Goal: Task Accomplishment & Management: Use online tool/utility

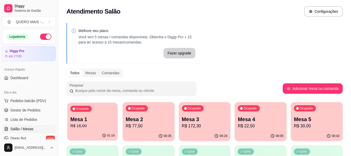
click at [100, 117] on p "Mesa 1" at bounding box center [92, 119] width 44 height 7
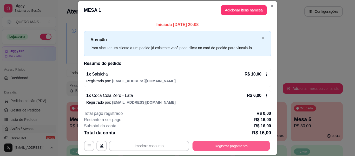
click at [217, 142] on button "Registrar pagamento" at bounding box center [231, 146] width 77 height 10
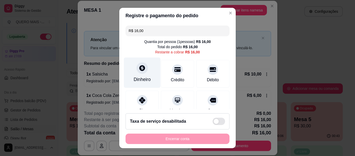
click at [140, 72] on div at bounding box center [141, 67] width 11 height 11
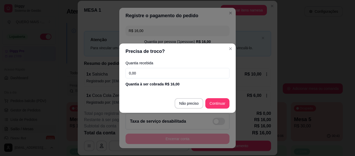
click at [140, 72] on input "0,00" at bounding box center [178, 73] width 104 height 10
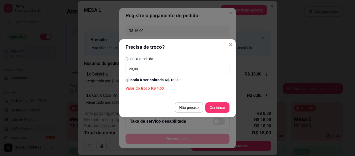
type input "20,00"
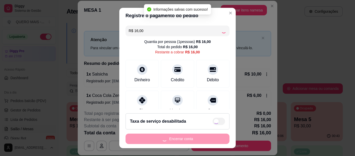
type input "R$ 0,00"
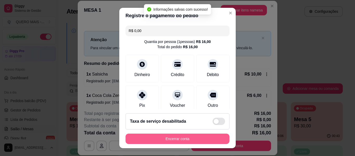
click at [167, 139] on button "Encerrar conta" at bounding box center [178, 138] width 104 height 10
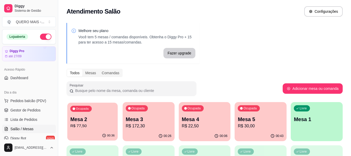
click at [100, 125] on p "R$ 77,50" at bounding box center [92, 126] width 44 height 6
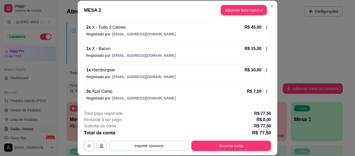
scroll to position [16, 0]
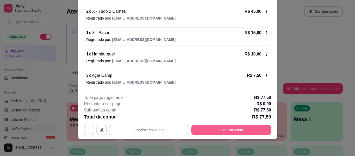
click at [229, 129] on button "Encerrar conta" at bounding box center [231, 130] width 80 height 10
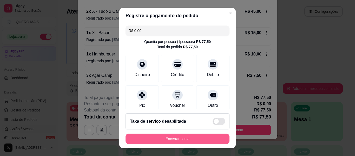
click at [188, 138] on button "Encerrar conta" at bounding box center [178, 138] width 104 height 10
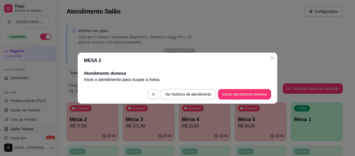
scroll to position [0, 0]
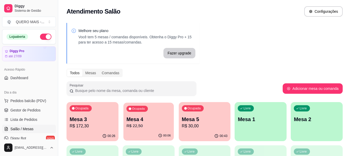
click at [131, 132] on div "00:06" at bounding box center [148, 135] width 50 height 10
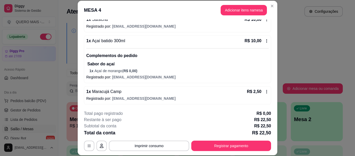
scroll to position [55, 0]
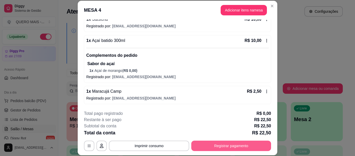
click at [217, 146] on button "Registrar pagamento" at bounding box center [231, 145] width 80 height 10
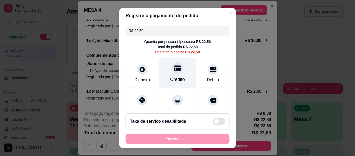
click at [172, 79] on div "Crédito" at bounding box center [177, 79] width 15 height 7
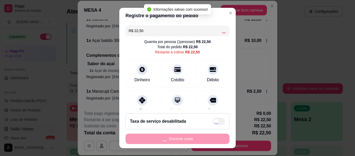
type input "R$ 0,00"
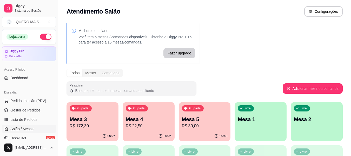
click at [215, 122] on p "Mesa 5" at bounding box center [205, 118] width 46 height 7
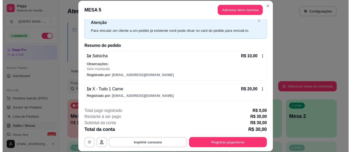
scroll to position [16, 0]
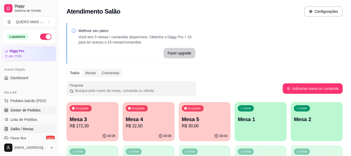
click at [23, 111] on span "Gestor de Pedidos" at bounding box center [25, 109] width 30 height 5
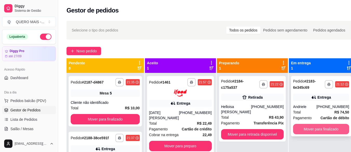
click at [308, 128] on button "Mover para finalizado" at bounding box center [321, 129] width 56 height 10
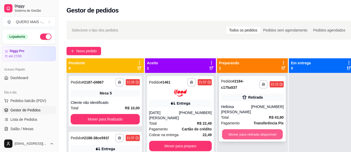
click at [242, 130] on button "Mover para retirada disponível" at bounding box center [252, 134] width 61 height 10
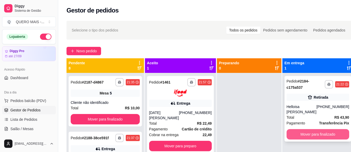
click at [312, 129] on button "Mover para finalizado" at bounding box center [318, 134] width 63 height 10
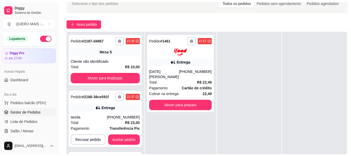
scroll to position [52, 0]
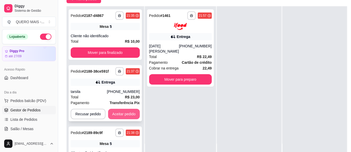
click at [127, 117] on button "Aceitar pedido" at bounding box center [124, 114] width 32 height 10
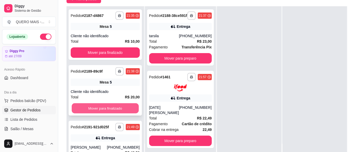
click at [126, 108] on button "Mover para finalizado" at bounding box center [105, 108] width 67 height 10
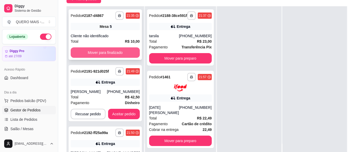
click at [116, 51] on button "Mover para finalizado" at bounding box center [105, 52] width 69 height 10
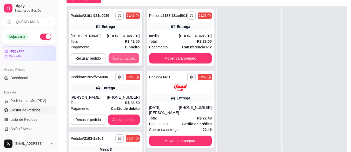
click at [123, 59] on button "Aceitar pedido" at bounding box center [124, 58] width 31 height 10
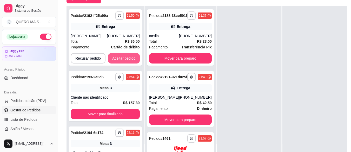
click at [123, 58] on button "Aceitar pedido" at bounding box center [124, 58] width 32 height 10
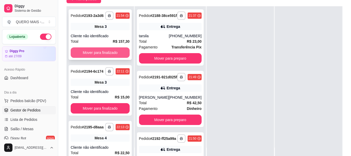
click at [122, 58] on button "Mover para finalizado" at bounding box center [100, 52] width 59 height 10
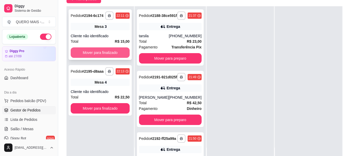
click at [118, 55] on button "Mover para finalizado" at bounding box center [100, 52] width 59 height 10
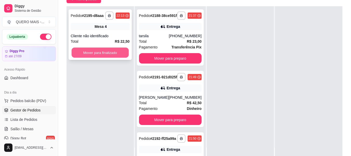
click at [116, 53] on button "Mover para finalizado" at bounding box center [99, 53] width 57 height 10
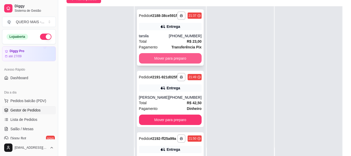
click at [153, 63] on button "Mover para preparo" at bounding box center [170, 58] width 63 height 10
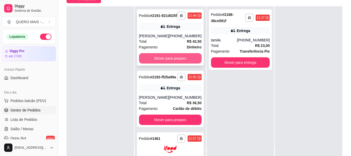
click at [150, 63] on button "Mover para preparo" at bounding box center [170, 58] width 63 height 10
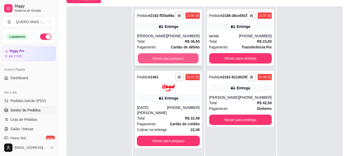
click at [178, 63] on button "Mover para preparo" at bounding box center [168, 58] width 61 height 10
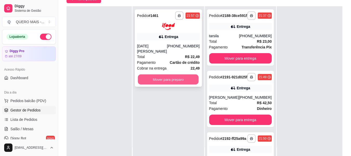
click at [182, 74] on button "Mover para preparo" at bounding box center [168, 79] width 61 height 10
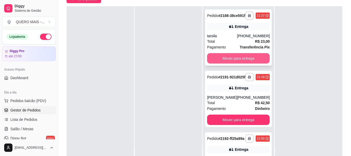
click at [257, 62] on button "Mover para entrega" at bounding box center [238, 58] width 63 height 10
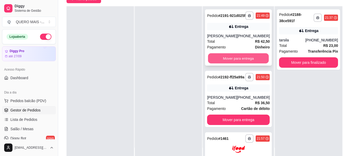
click at [256, 62] on button "Mover para entrega" at bounding box center [238, 58] width 61 height 10
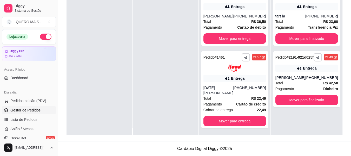
scroll to position [0, 0]
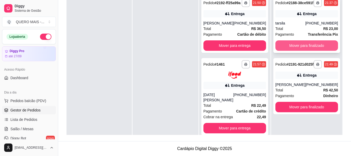
click at [281, 49] on button "Mover para finalizado" at bounding box center [307, 45] width 63 height 10
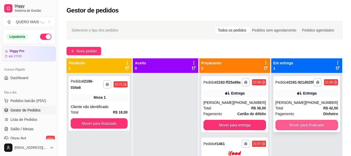
click at [310, 126] on button "Mover para finalizado" at bounding box center [307, 125] width 63 height 10
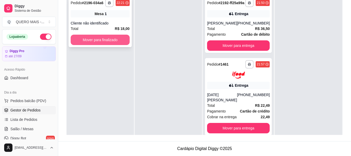
click at [106, 42] on button "Mover para finalizado" at bounding box center [100, 40] width 59 height 10
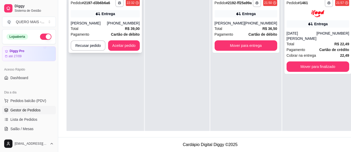
click at [91, 26] on div "Total R$ 39,00" at bounding box center [105, 29] width 69 height 6
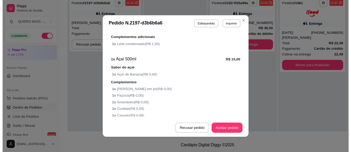
scroll to position [329, 0]
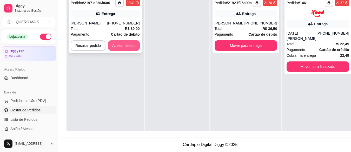
click at [122, 46] on button "Aceitar pedido" at bounding box center [124, 45] width 32 height 10
